Goal: Information Seeking & Learning: Learn about a topic

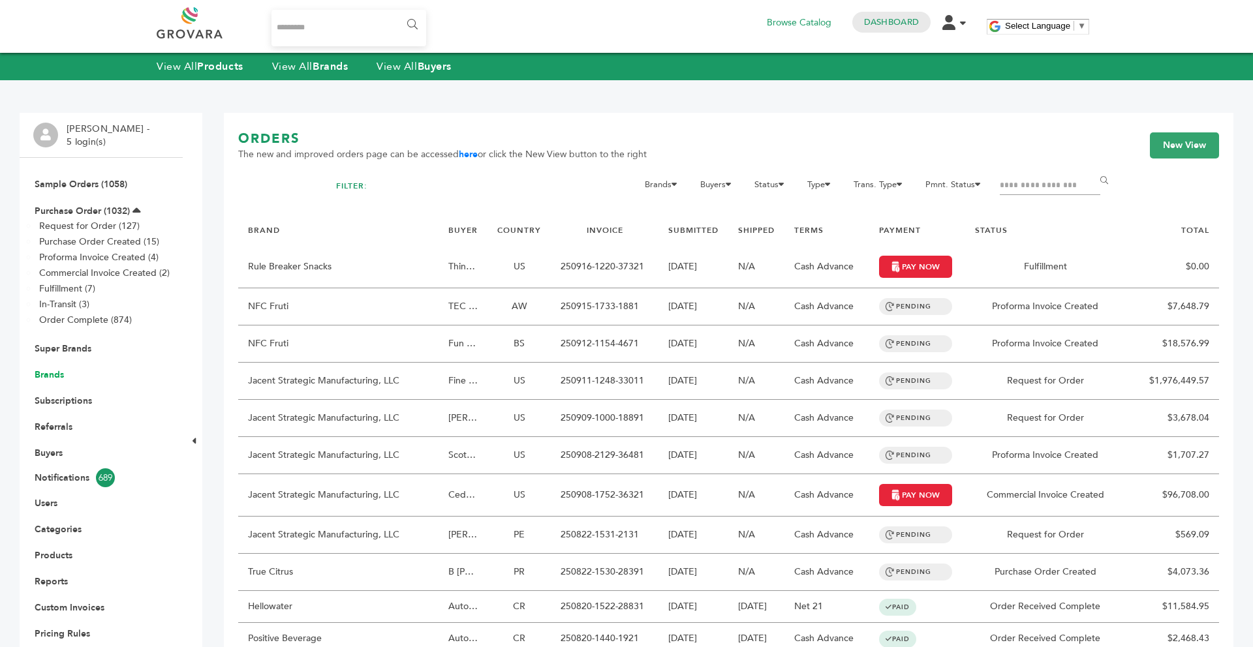
click at [52, 373] on link "Brands" at bounding box center [49, 375] width 29 height 12
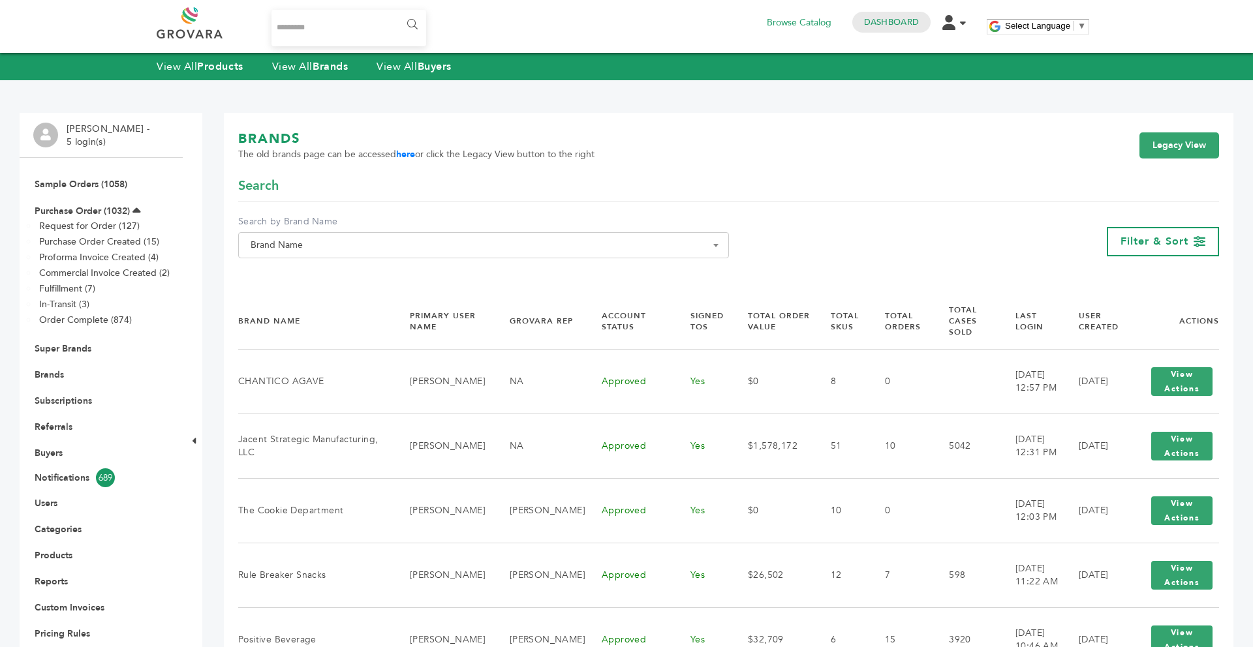
click at [325, 236] on span "Brand Name" at bounding box center [483, 245] width 491 height 26
click at [325, 264] on input "Search" at bounding box center [483, 269] width 484 height 16
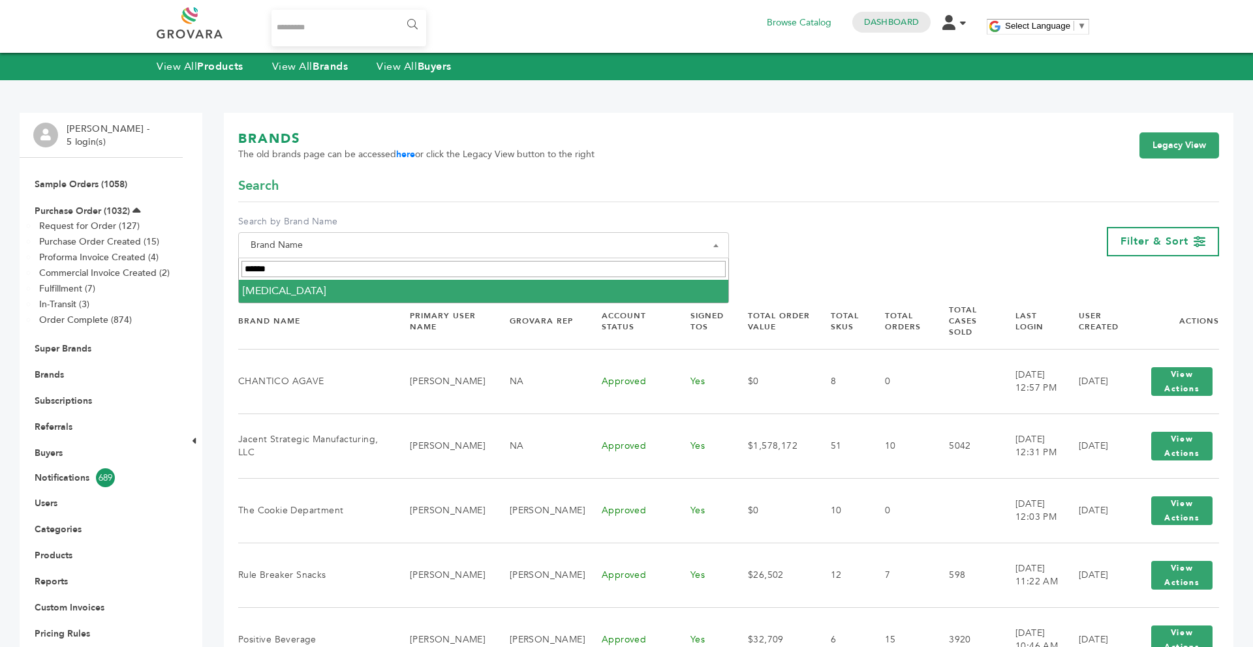
type input "******"
select select "*******"
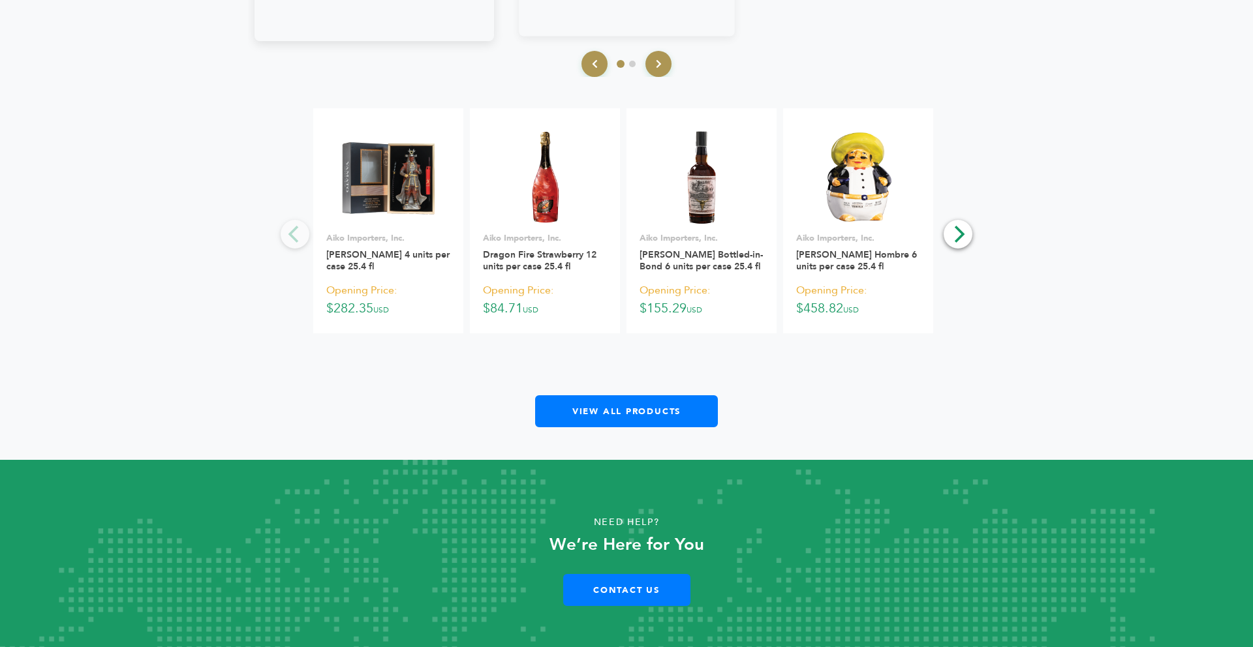
scroll to position [1901, 0]
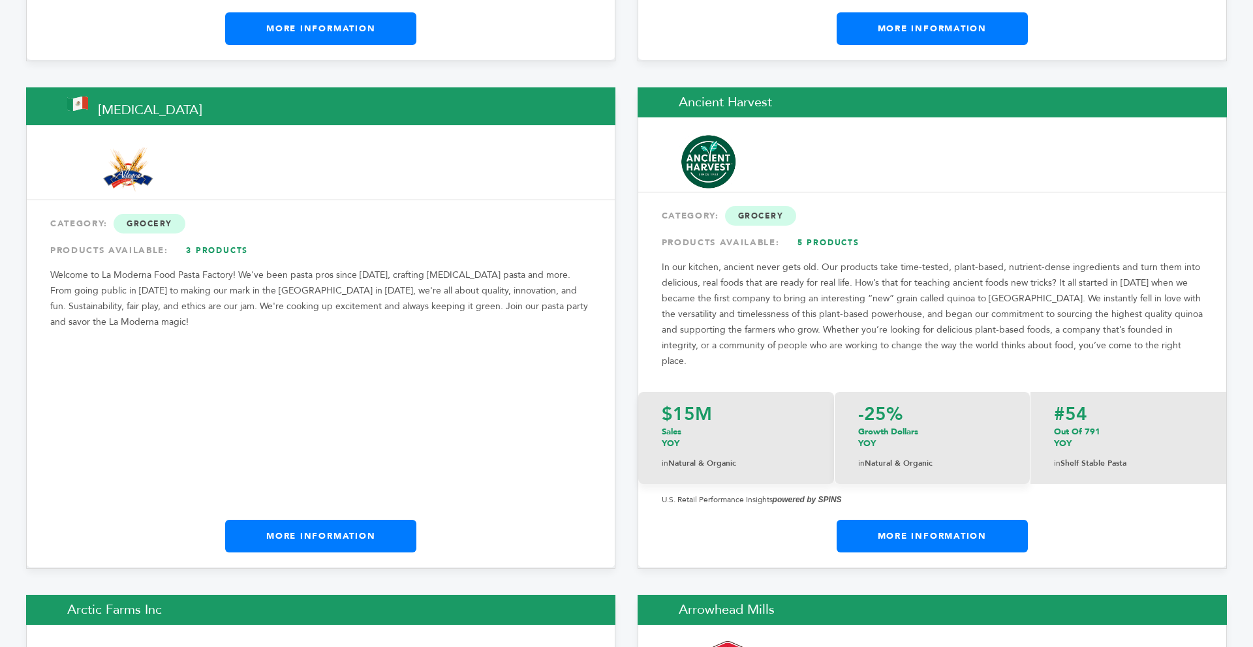
click at [352, 520] on link "More Information" at bounding box center [320, 536] width 191 height 33
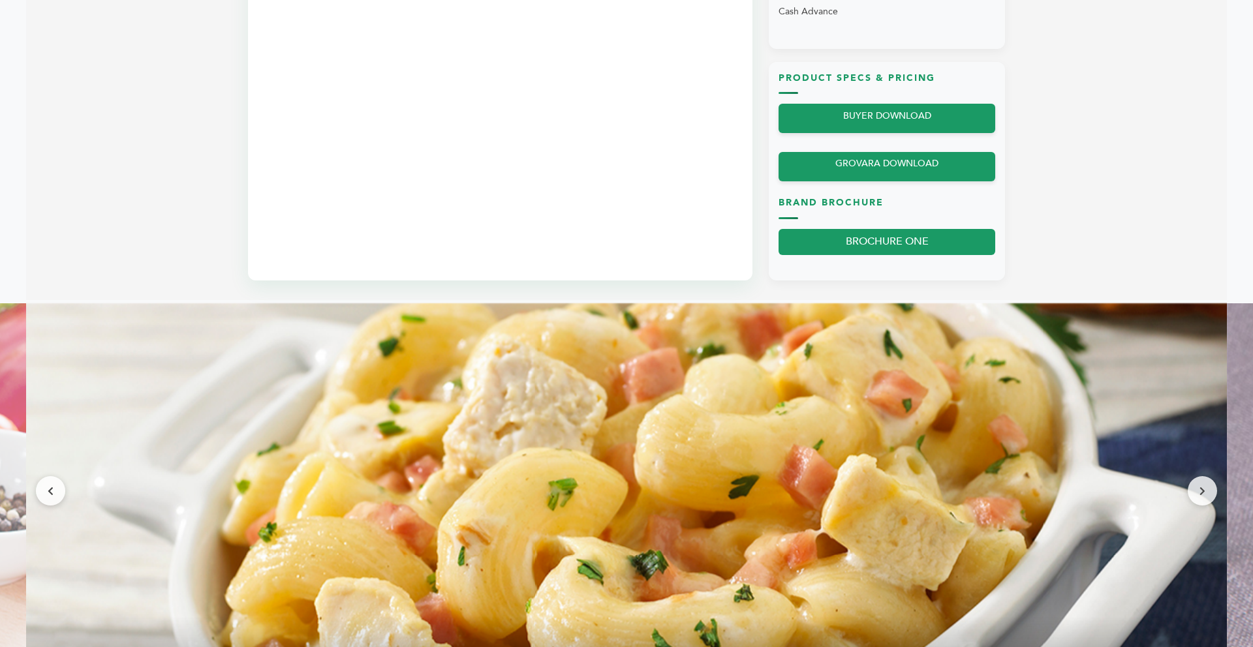
scroll to position [966, 0]
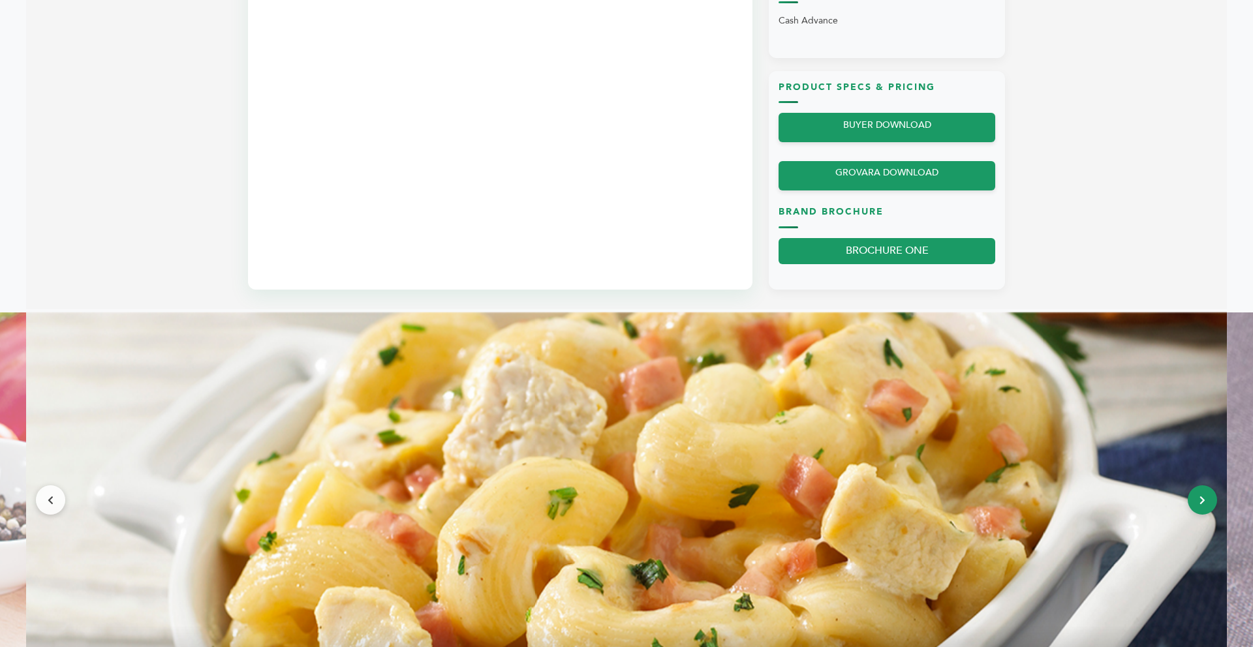
click at [1197, 494] on button at bounding box center [1201, 499] width 29 height 29
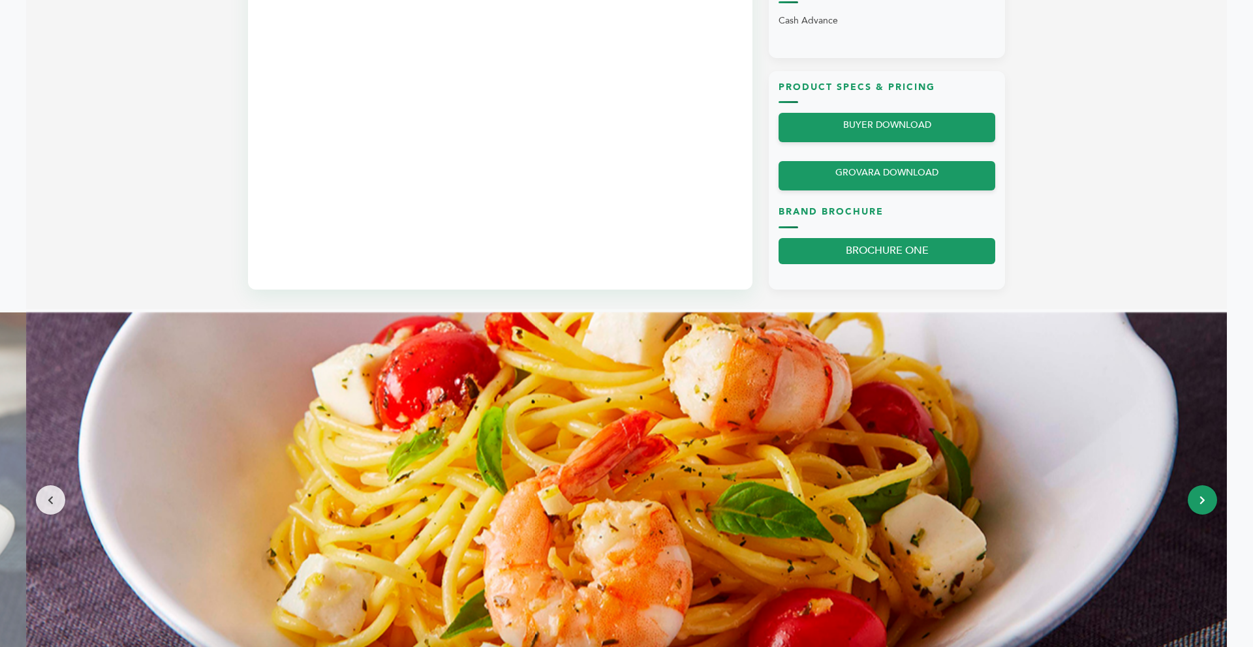
click at [1197, 494] on button at bounding box center [1201, 499] width 29 height 29
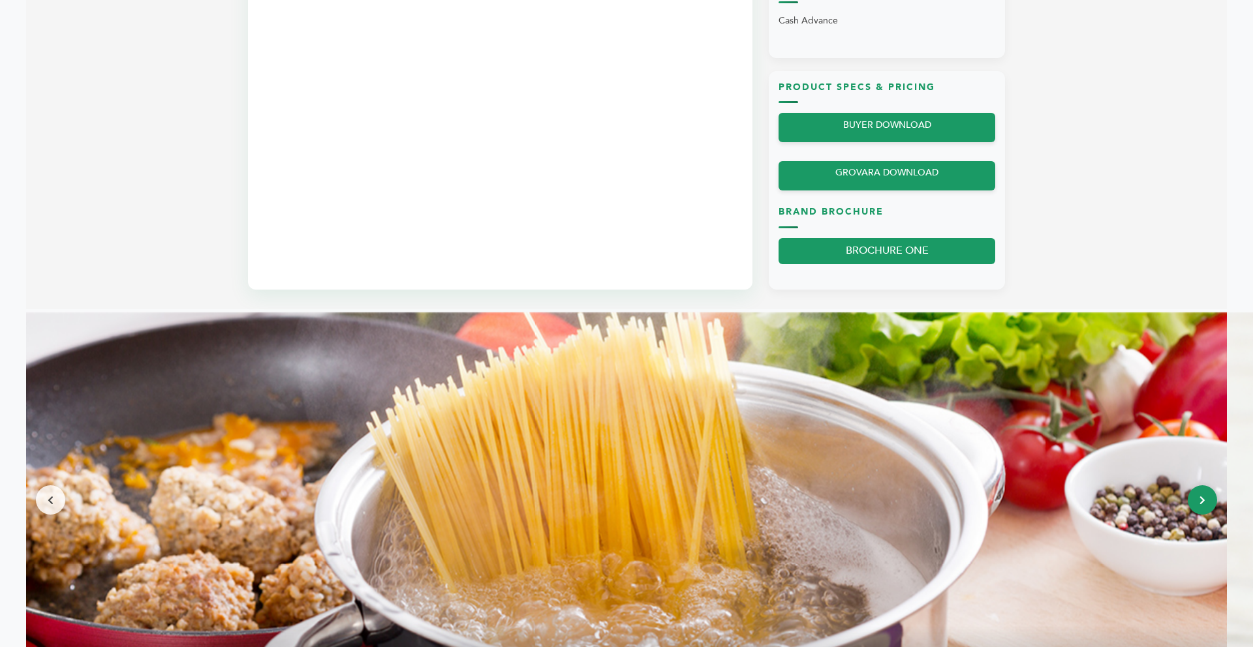
click at [1206, 498] on button at bounding box center [1201, 499] width 29 height 29
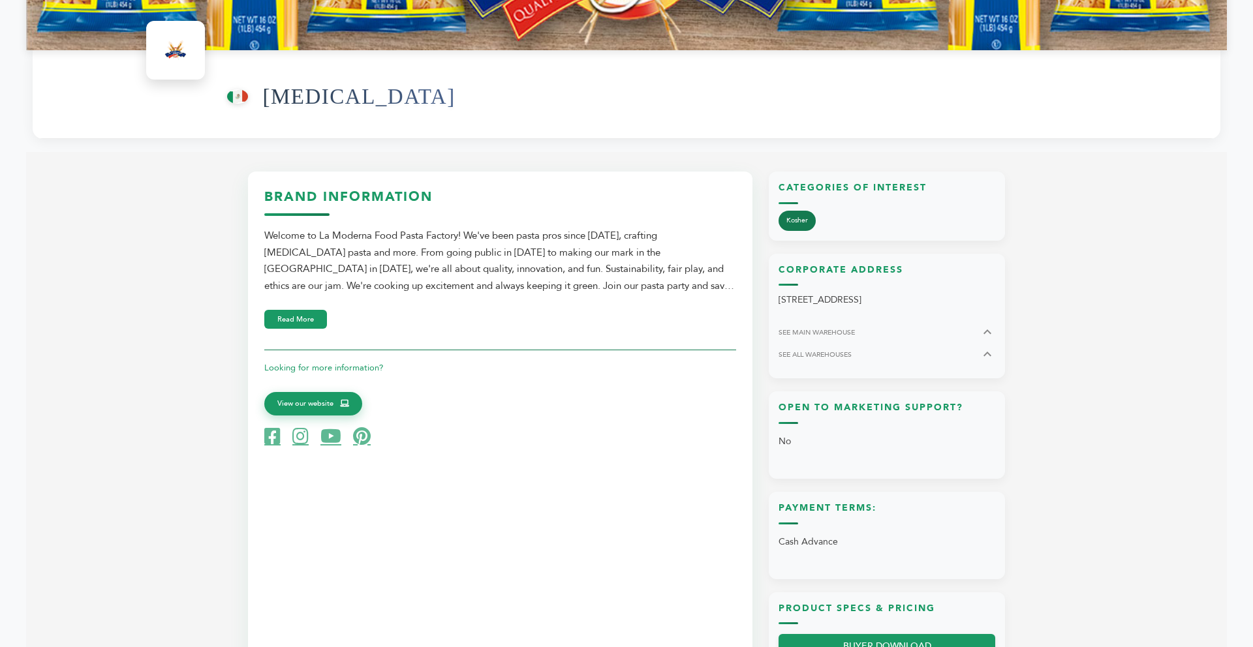
scroll to position [444, 0]
click at [303, 403] on span "View our website" at bounding box center [305, 403] width 56 height 12
drag, startPoint x: 340, startPoint y: 95, endPoint x: 269, endPoint y: 98, distance: 70.5
click at [269, 98] on div "From Mexico (MX) Allegra" at bounding box center [717, 97] width 980 height 70
copy h1 "[MEDICAL_DATA]"
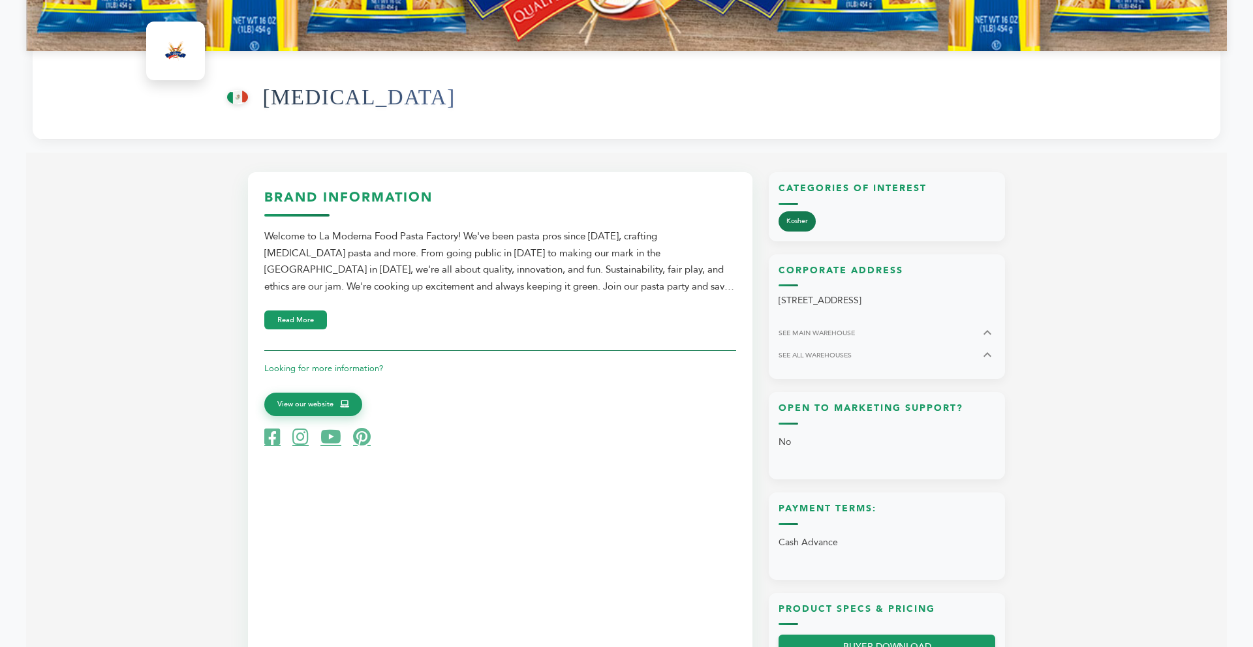
click at [380, 226] on div "Brand Information Welcome to La Moderna Food Pasta Factory! We've been pasta pr…" at bounding box center [500, 318] width 472 height 258
drag, startPoint x: 322, startPoint y: 233, endPoint x: 458, endPoint y: 237, distance: 136.4
click at [458, 237] on div "Welcome to La Moderna Food Pasta Factory! We've been pasta pros since 1920, cra…" at bounding box center [500, 261] width 472 height 67
copy div "La Moderna Food Pasta Factory"
click at [271, 274] on div "Welcome to La Moderna Food Pasta Factory! We've been pasta pros since 1920, cra…" at bounding box center [500, 261] width 472 height 67
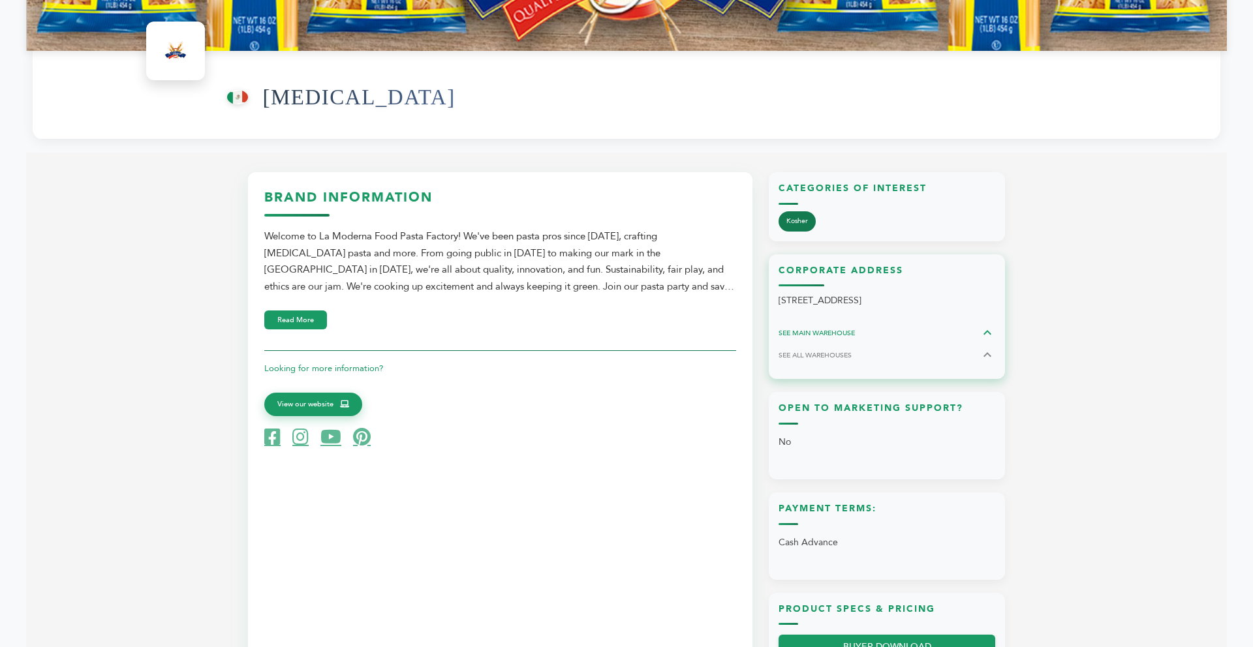
click at [987, 333] on icon at bounding box center [987, 333] width 16 height 16
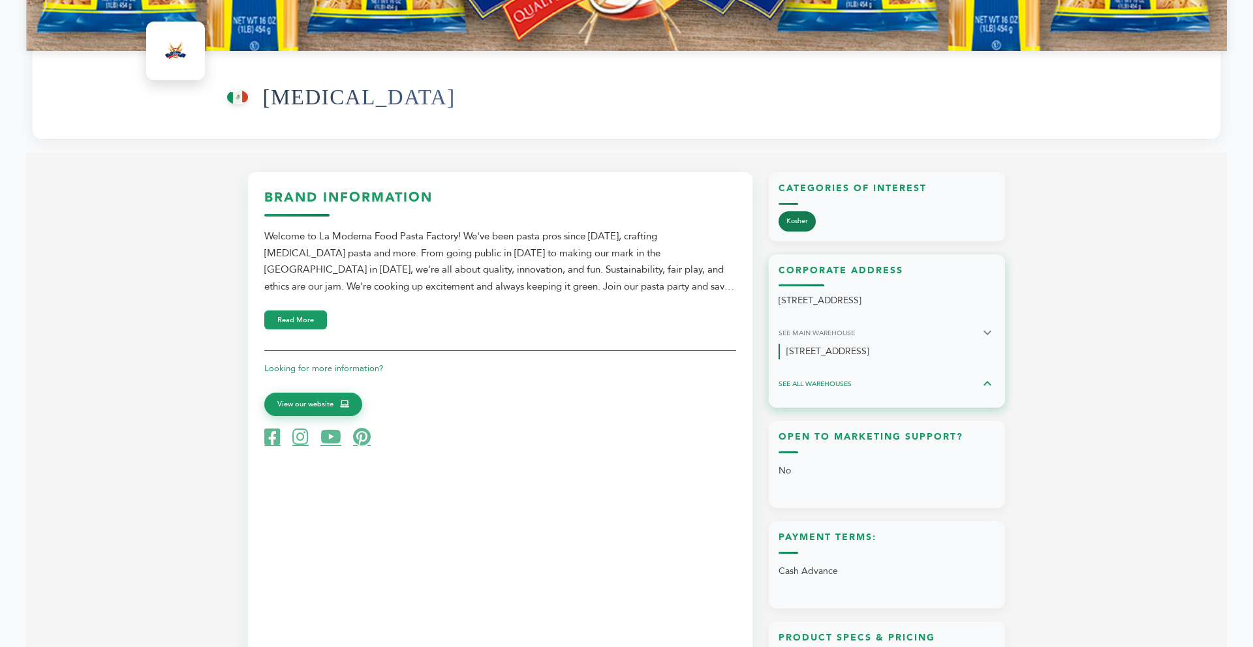
click at [983, 382] on icon at bounding box center [987, 384] width 16 height 16
click at [988, 381] on icon at bounding box center [987, 384] width 16 height 16
click at [987, 384] on icon at bounding box center [987, 384] width 16 height 16
click at [313, 314] on button "Read More" at bounding box center [295, 318] width 63 height 19
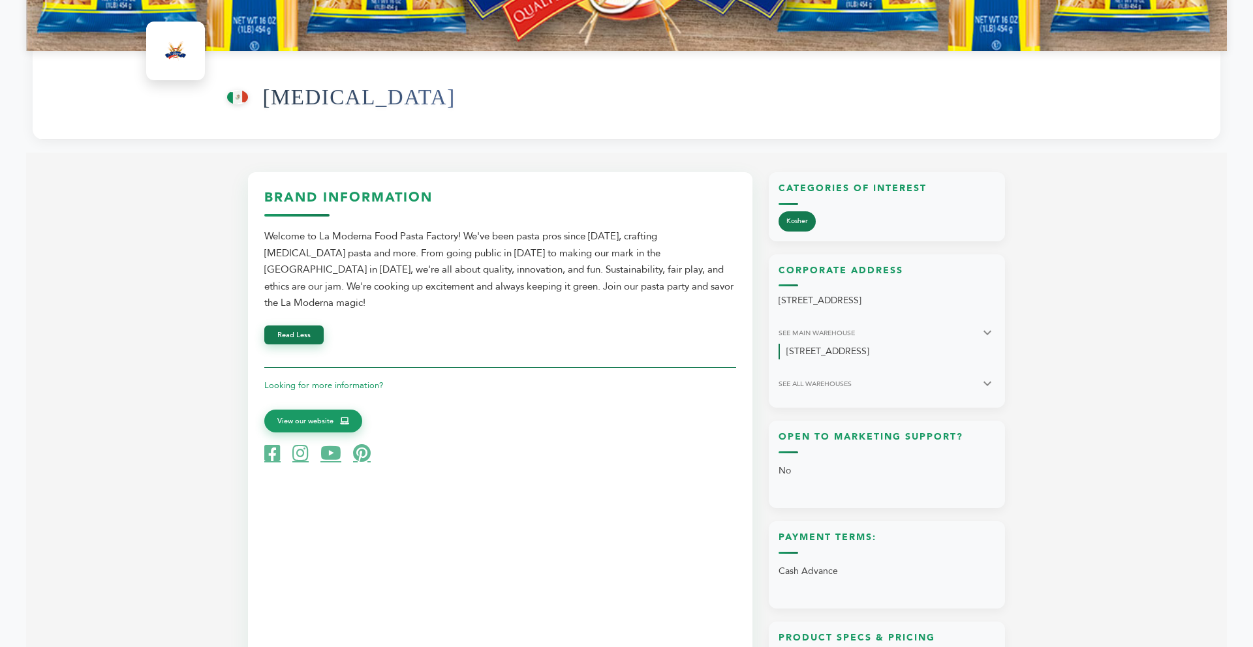
click at [299, 326] on button "Read Less" at bounding box center [293, 335] width 59 height 19
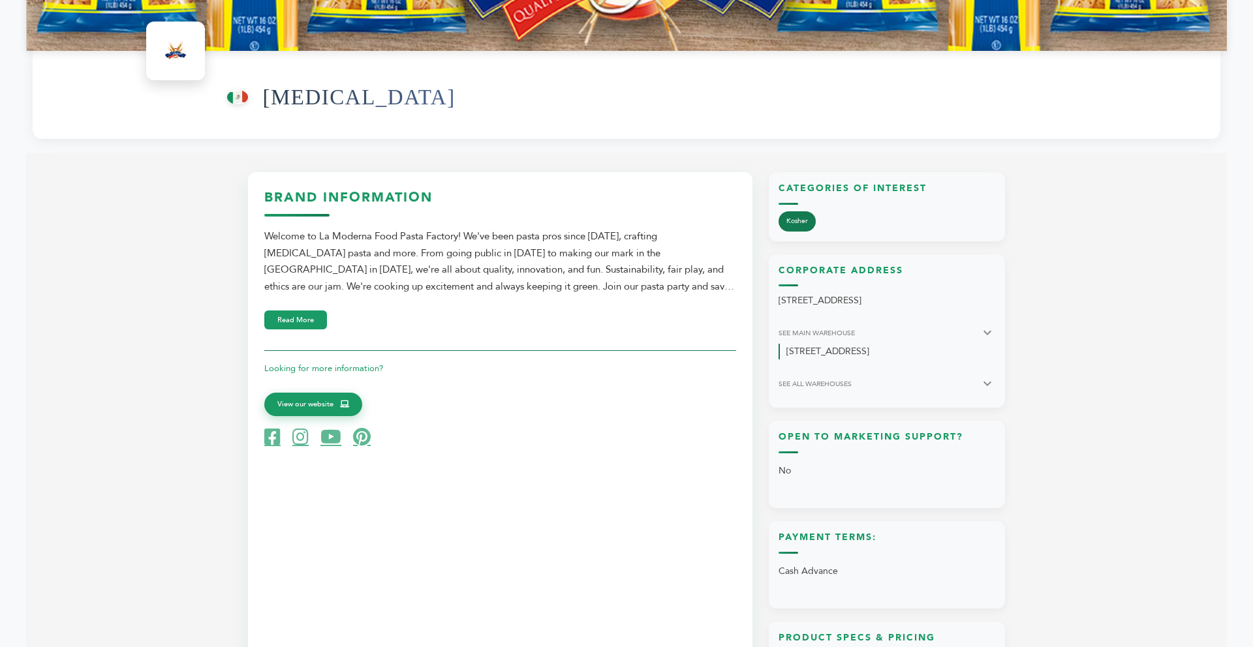
click at [471, 138] on div "From Mexico (MX) Allegra" at bounding box center [626, 95] width 1187 height 89
click at [328, 402] on span "View our website" at bounding box center [305, 403] width 56 height 12
drag, startPoint x: 316, startPoint y: 234, endPoint x: 459, endPoint y: 234, distance: 143.5
click at [459, 234] on div "Welcome to La Moderna Food Pasta Factory! We've been pasta pros since 1920, cra…" at bounding box center [500, 261] width 472 height 67
copy div "La Moderna Food Pasta Factory"
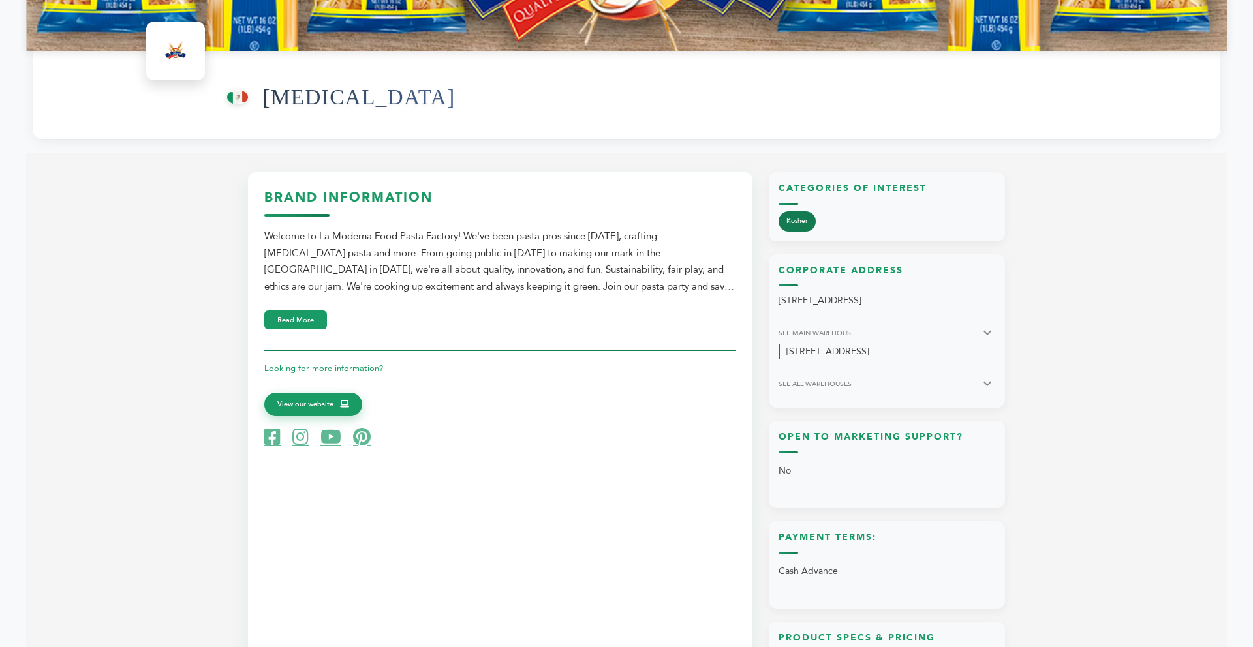
click at [589, 339] on div "Brand Information Welcome to La Moderna Food Pasta Factory! We've been pasta pr…" at bounding box center [500, 318] width 472 height 258
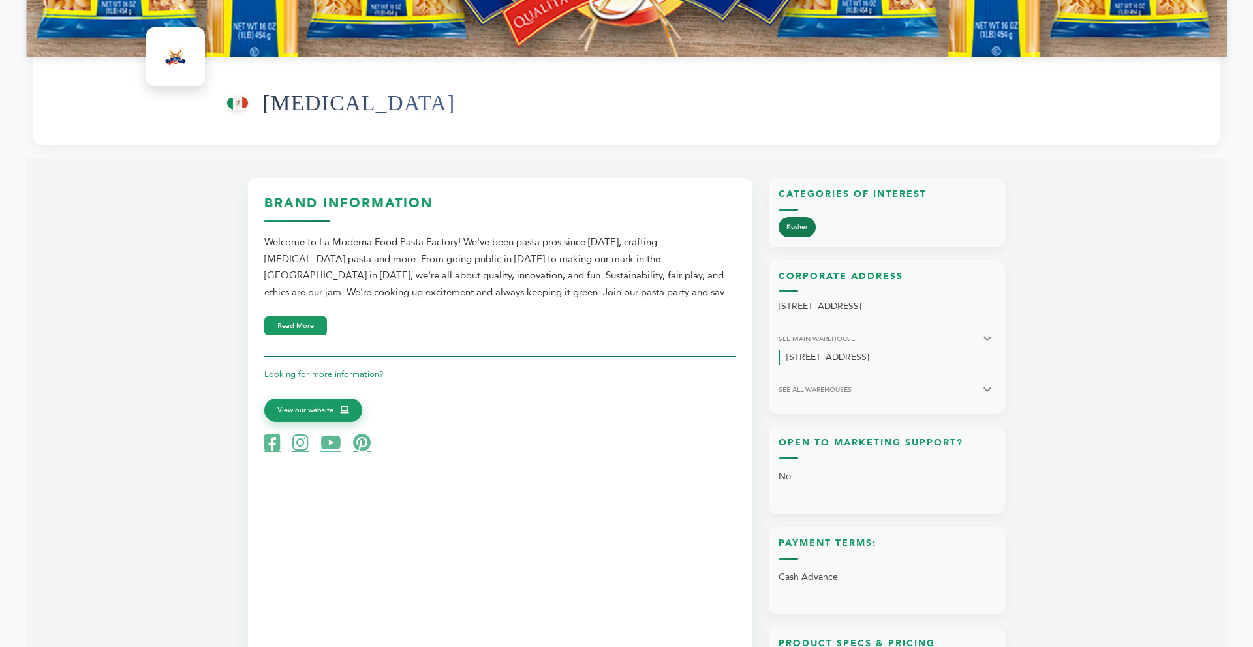
scroll to position [391, 0]
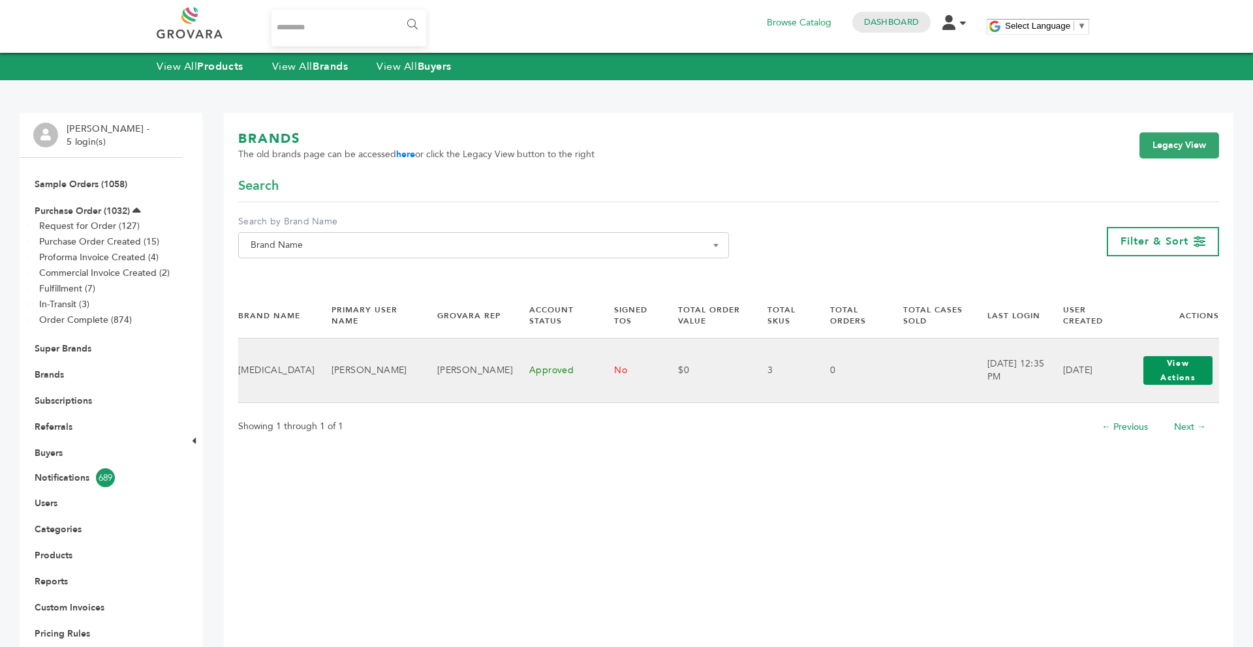
click at [1161, 378] on button "View Actions" at bounding box center [1177, 370] width 69 height 29
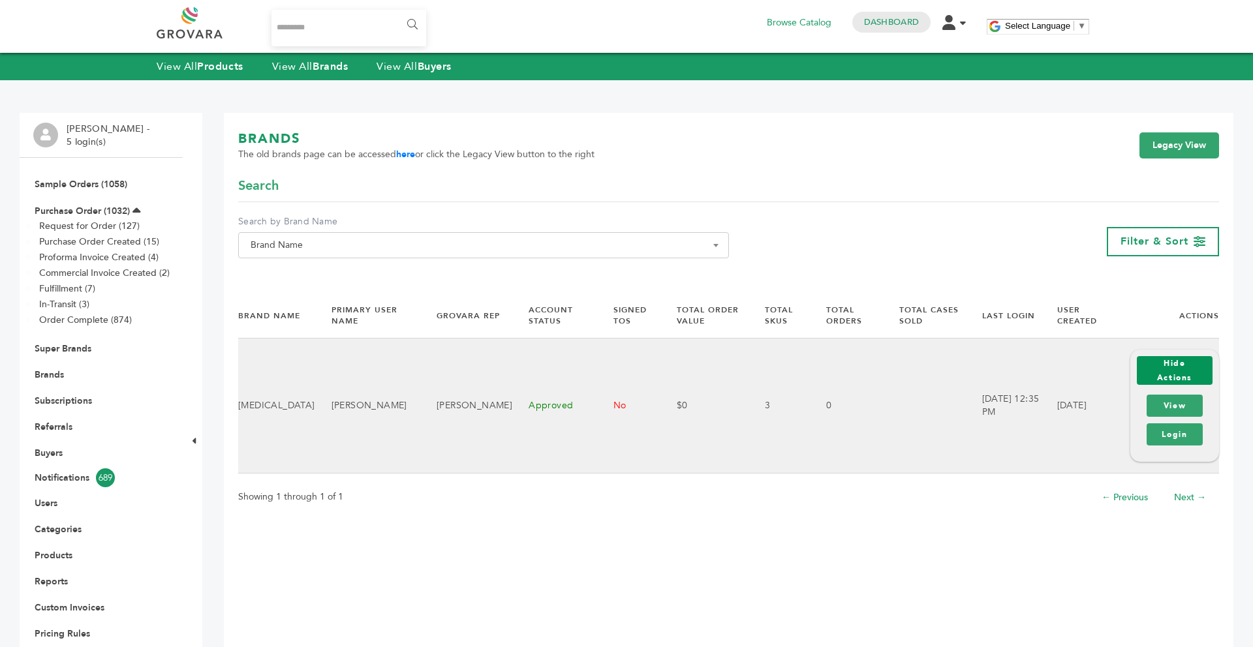
click at [1171, 371] on button "Hide Actions" at bounding box center [1175, 370] width 76 height 29
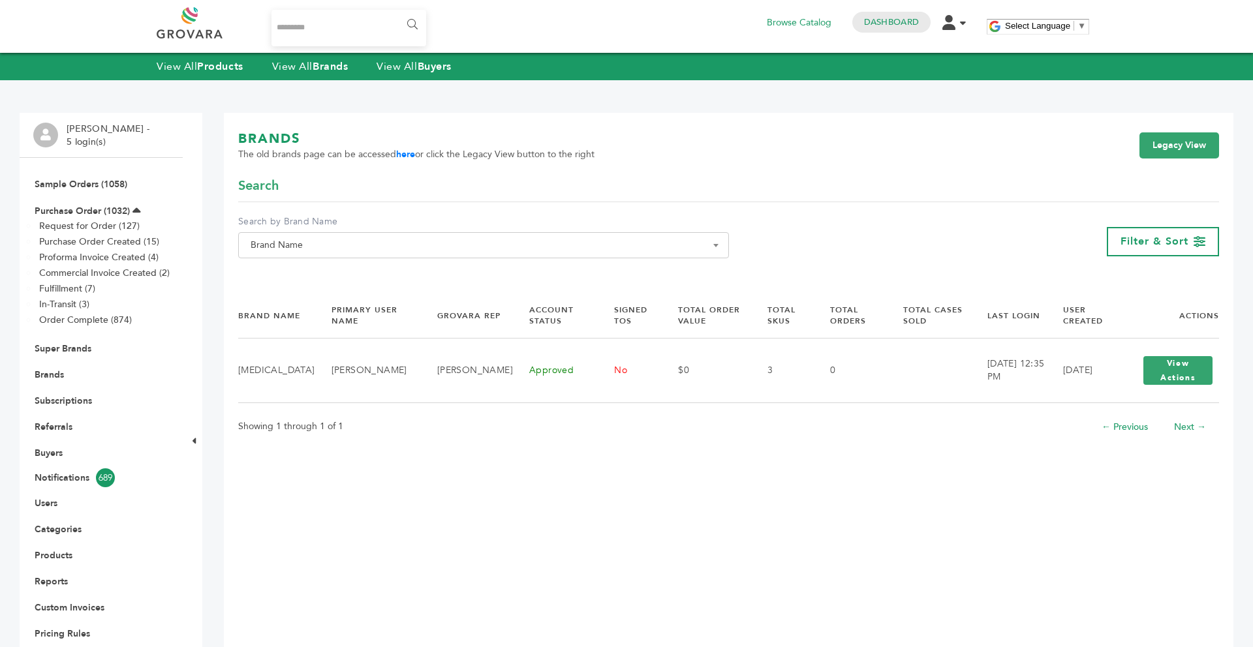
click at [1167, 434] on li "Next →" at bounding box center [1190, 427] width 58 height 29
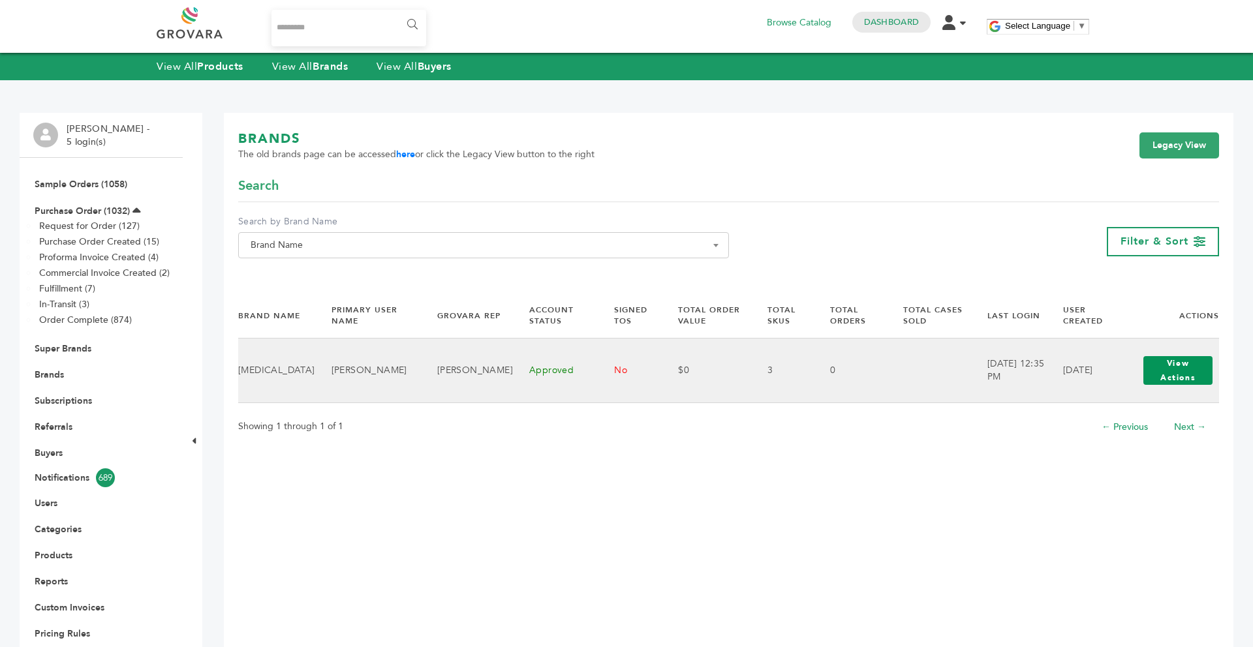
click at [1180, 372] on button "View Actions" at bounding box center [1177, 370] width 69 height 29
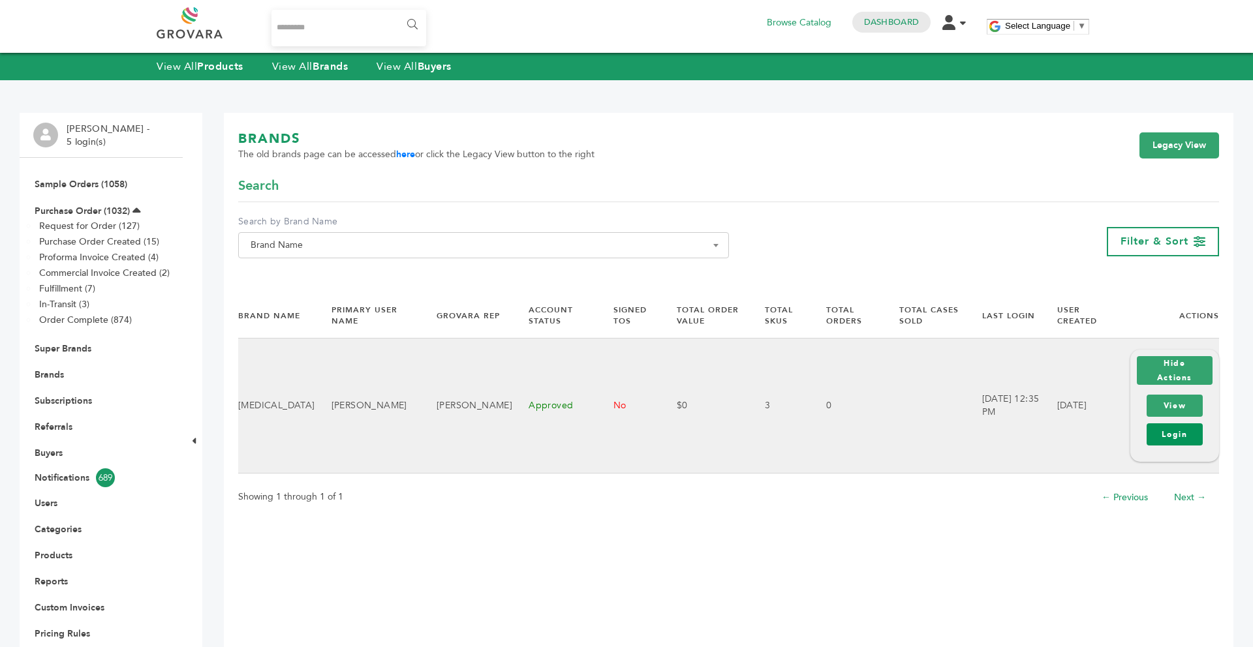
click at [1170, 437] on link "Login" at bounding box center [1174, 434] width 56 height 22
